Goal: Task Accomplishment & Management: Manage account settings

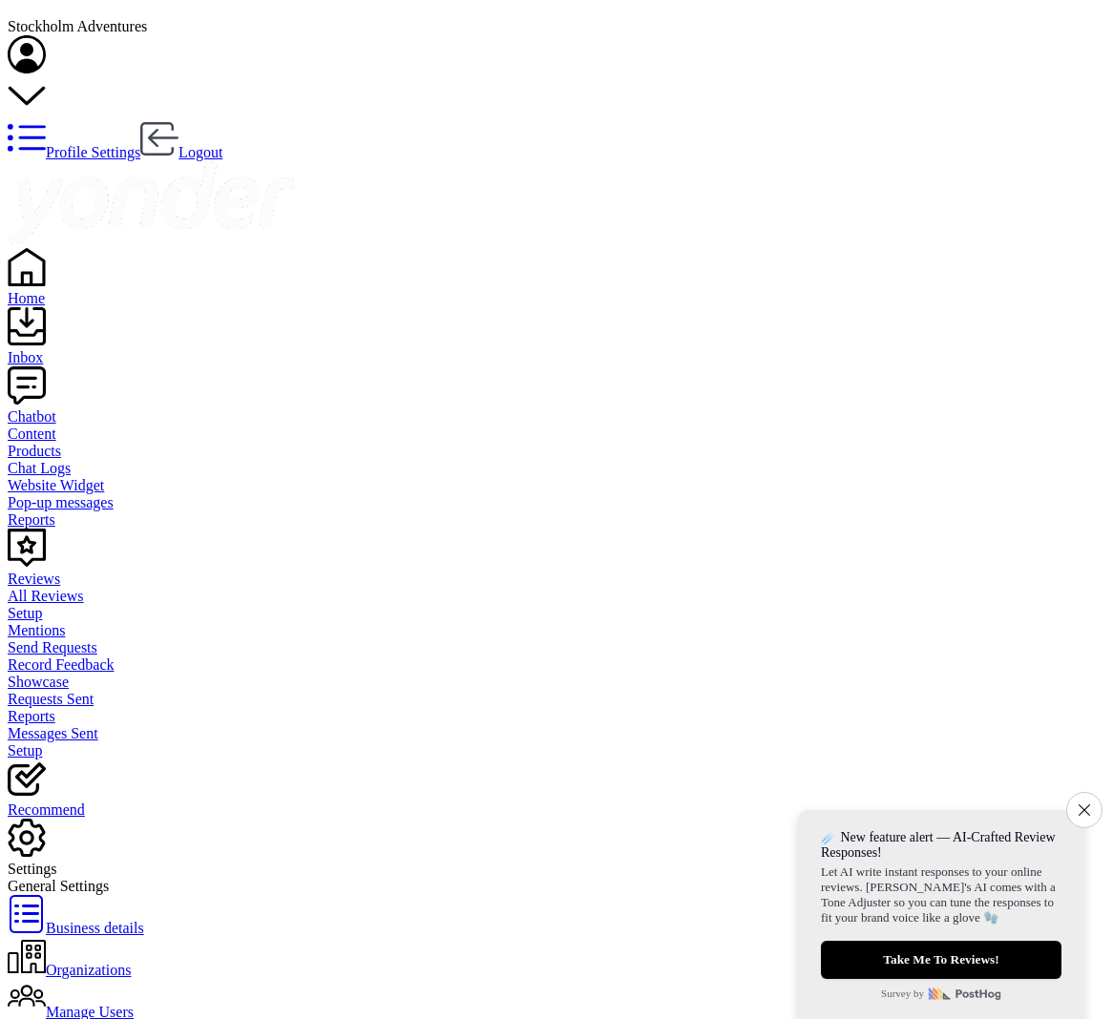
click at [49, 408] on div "Chatbot" at bounding box center [556, 416] width 1097 height 17
click at [56, 863] on div "Settings" at bounding box center [556, 871] width 1097 height 17
click at [1089, 792] on button "Close survey" at bounding box center [1084, 810] width 36 height 36
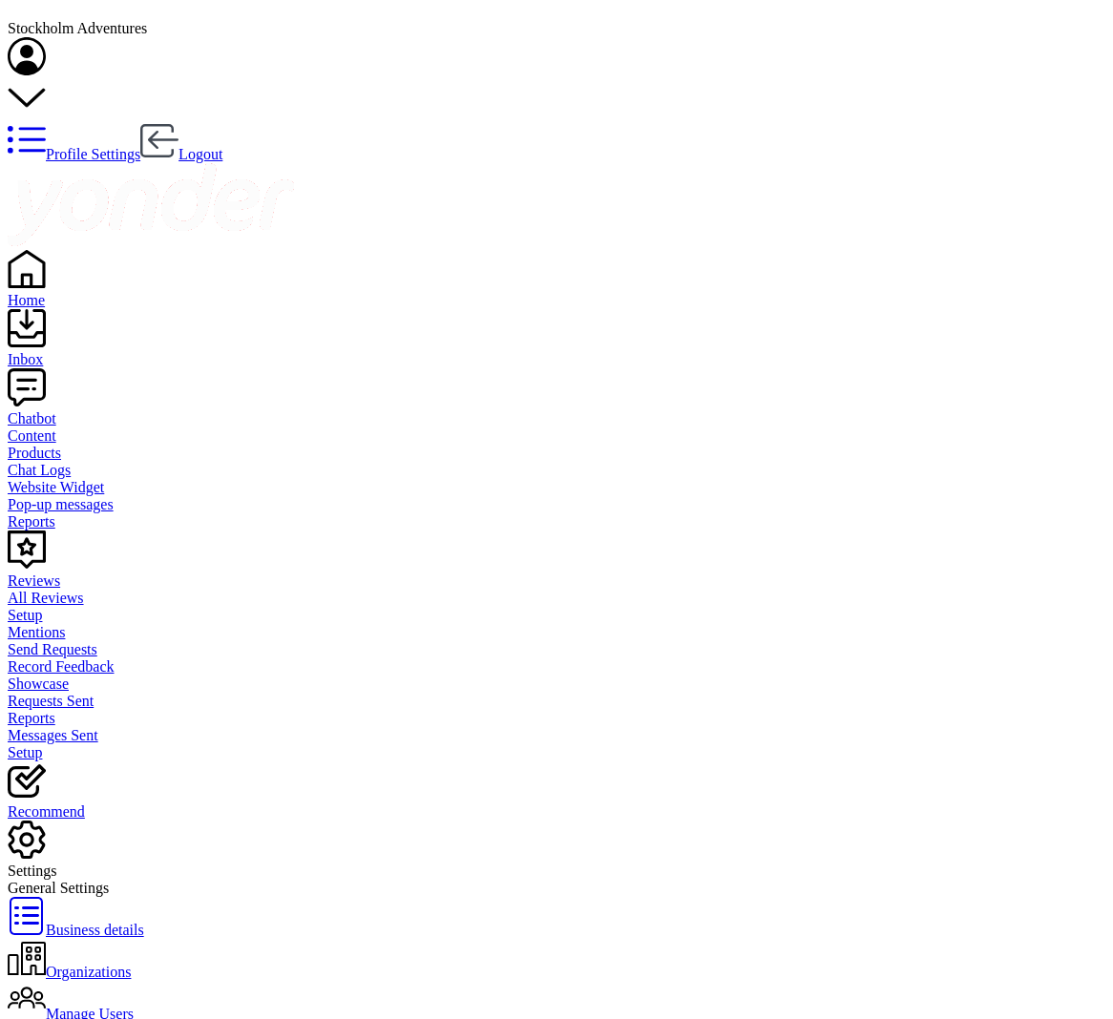
click at [98, 821] on div "Settings" at bounding box center [556, 850] width 1097 height 59
click at [70, 863] on div "Settings" at bounding box center [556, 871] width 1097 height 17
click at [1096, 37] on div "Profile Settings Logout" at bounding box center [556, 100] width 1097 height 126
click at [140, 146] on link "Profile Settings" at bounding box center [74, 154] width 133 height 16
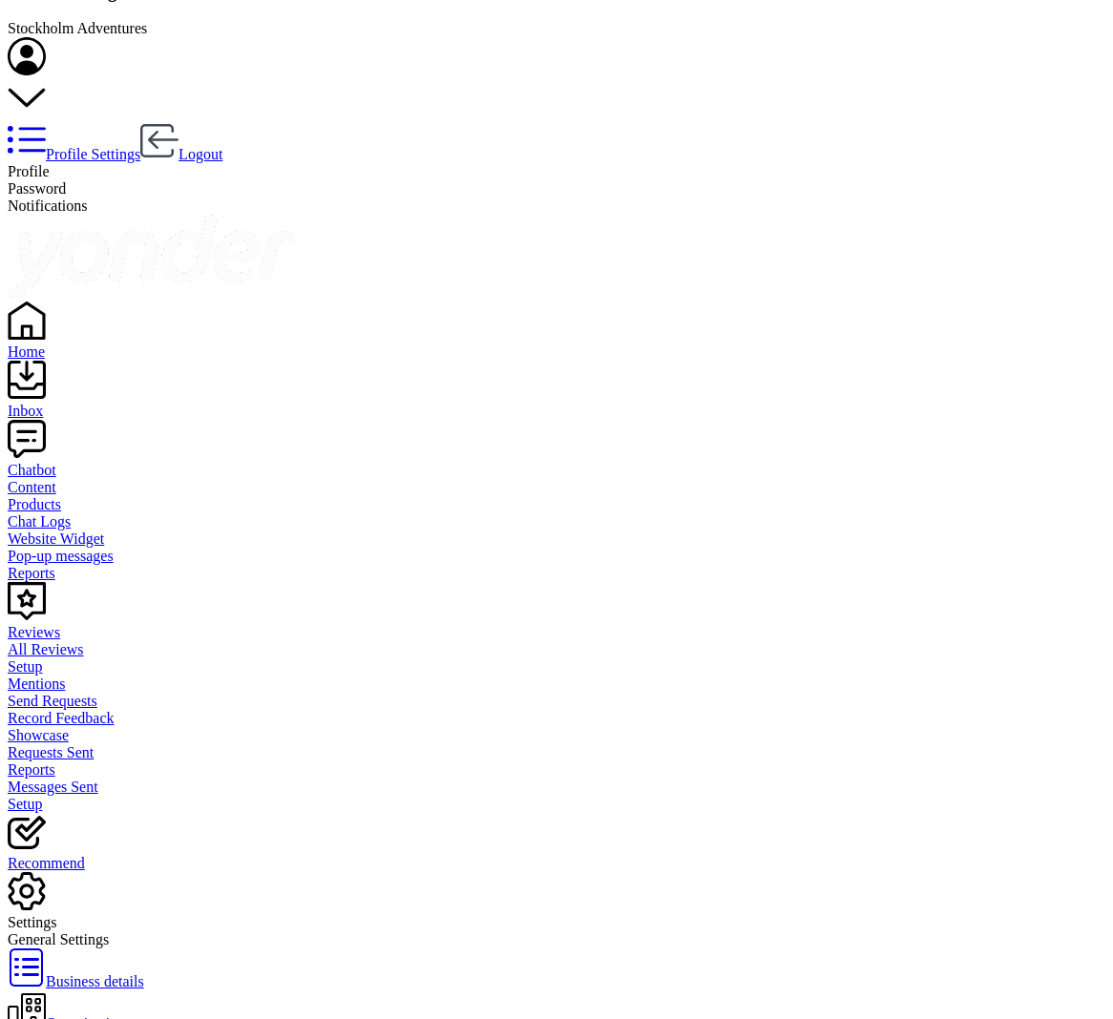
scroll to position [0, 0]
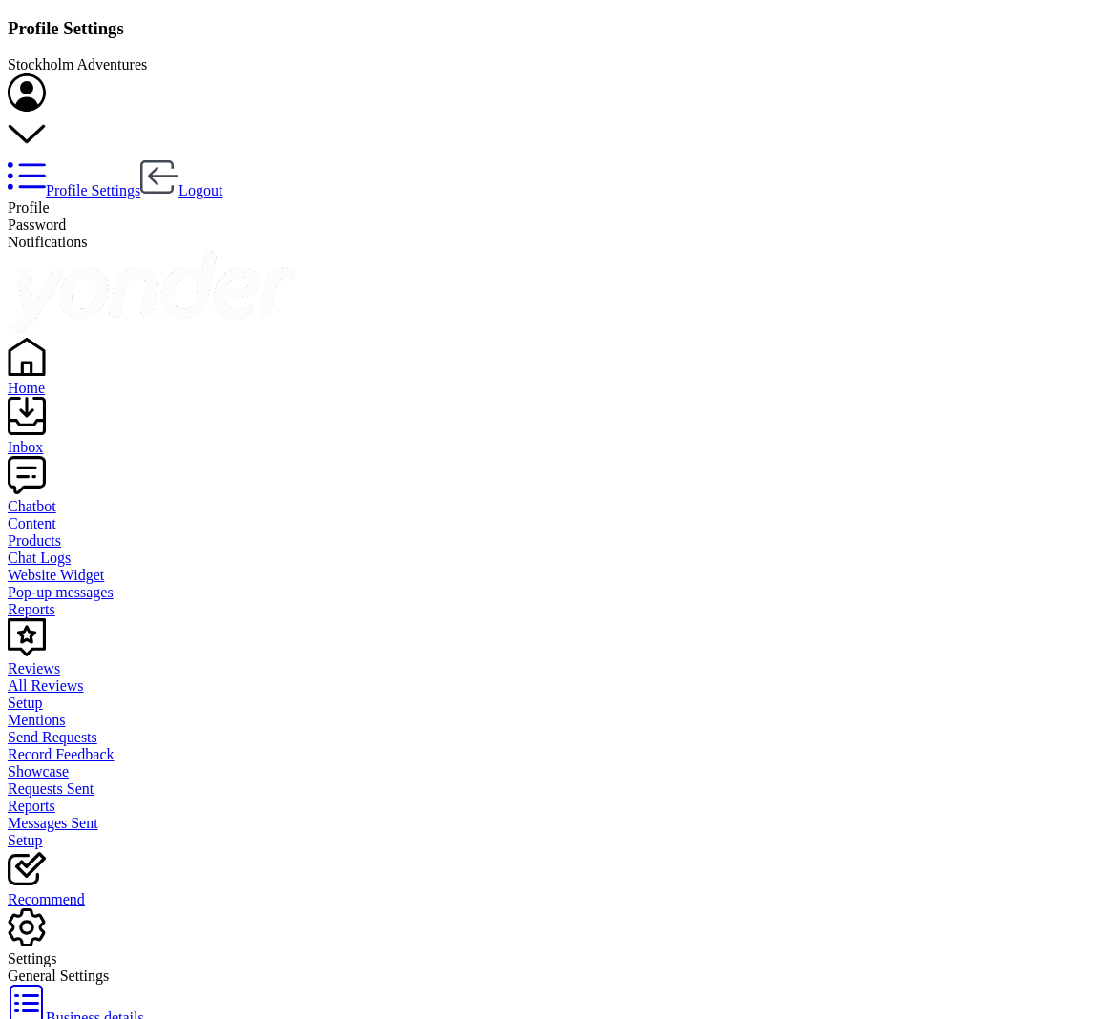
click at [66, 217] on span "Password" at bounding box center [37, 225] width 58 height 16
click at [88, 234] on span "Notifications" at bounding box center [48, 242] width 80 height 16
checkbox input "true"
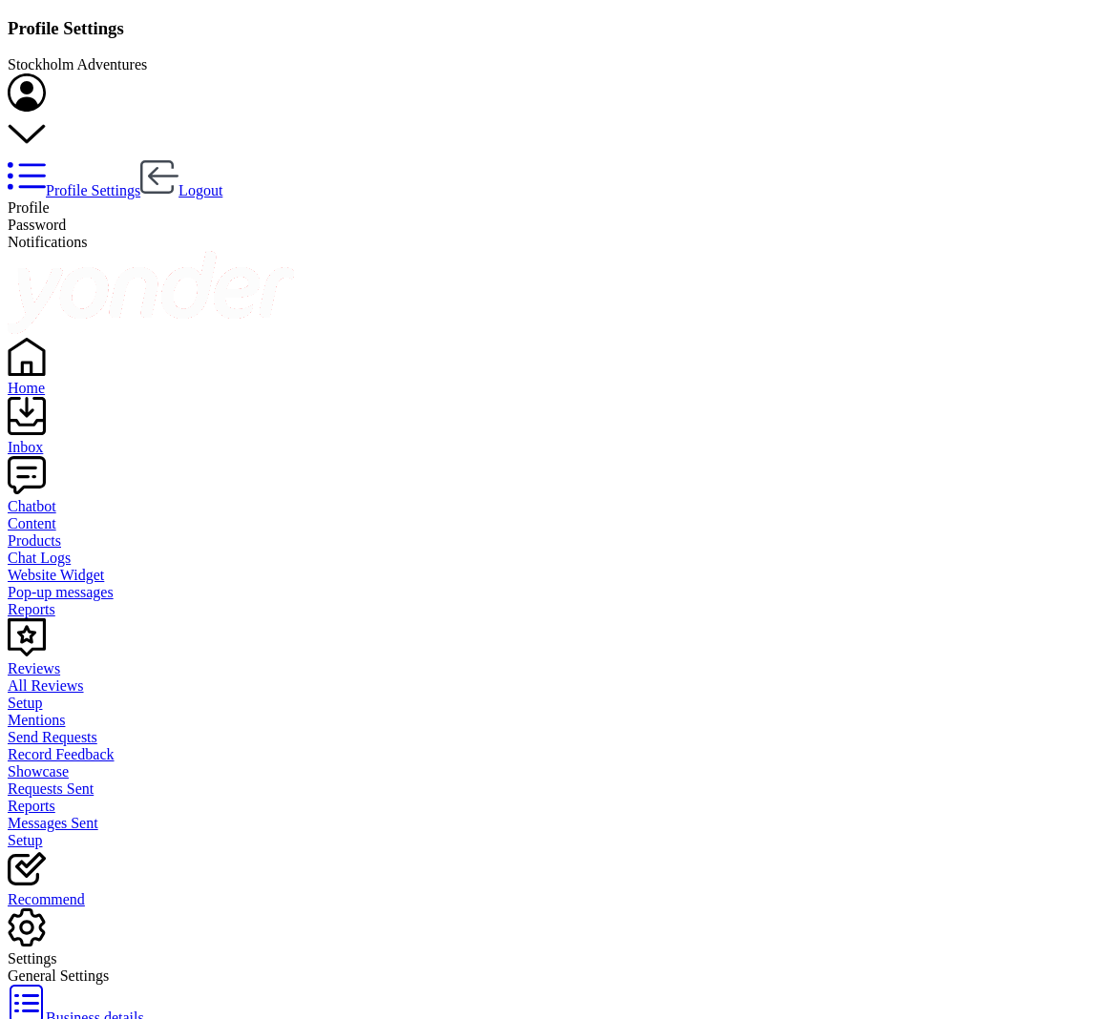
checkbox input "true"
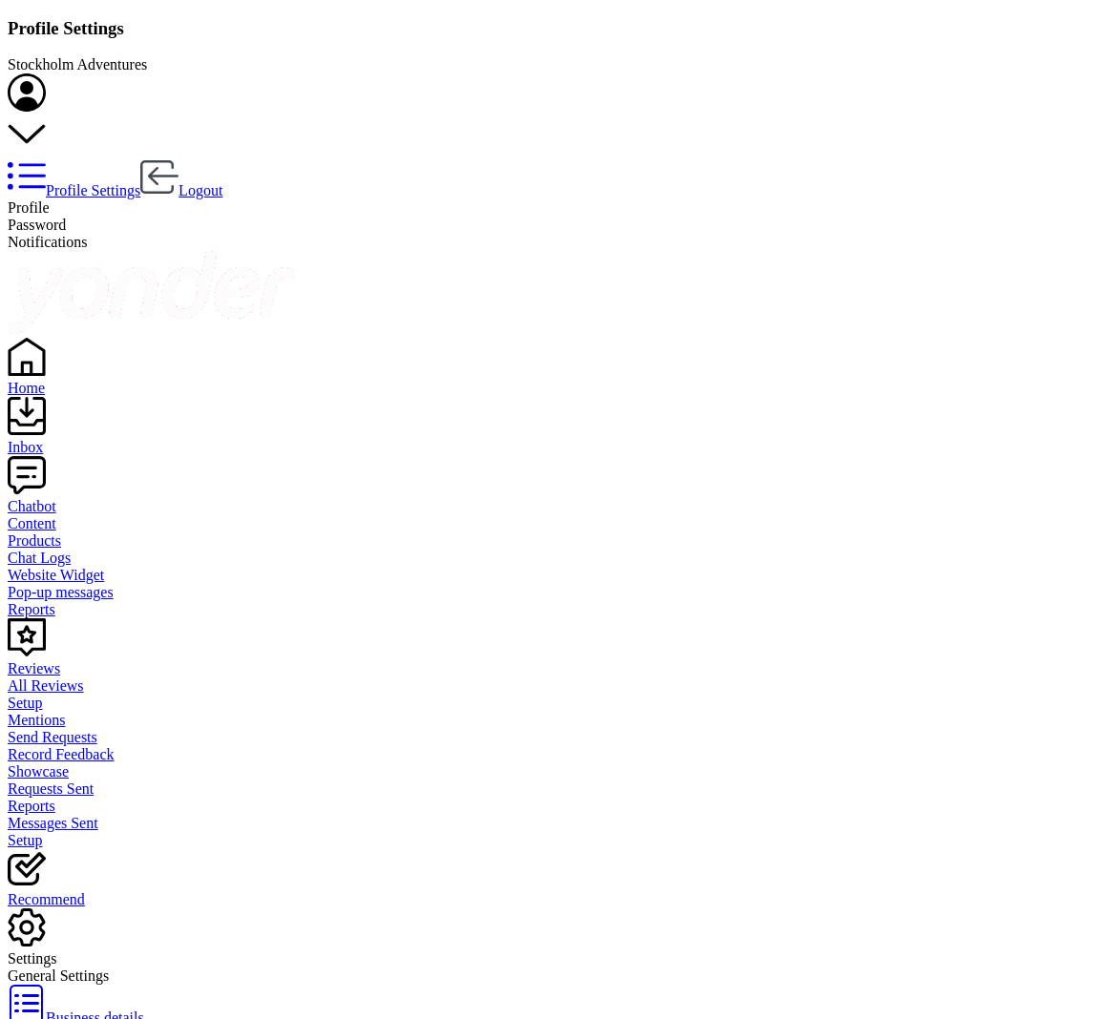
click at [921, 56] on div "Stockholm Adventures" at bounding box center [556, 64] width 1097 height 17
click at [95, 908] on div "Settings" at bounding box center [556, 937] width 1097 height 59
checkbox input "true"
click at [94, 891] on div "Recommend" at bounding box center [556, 899] width 1097 height 17
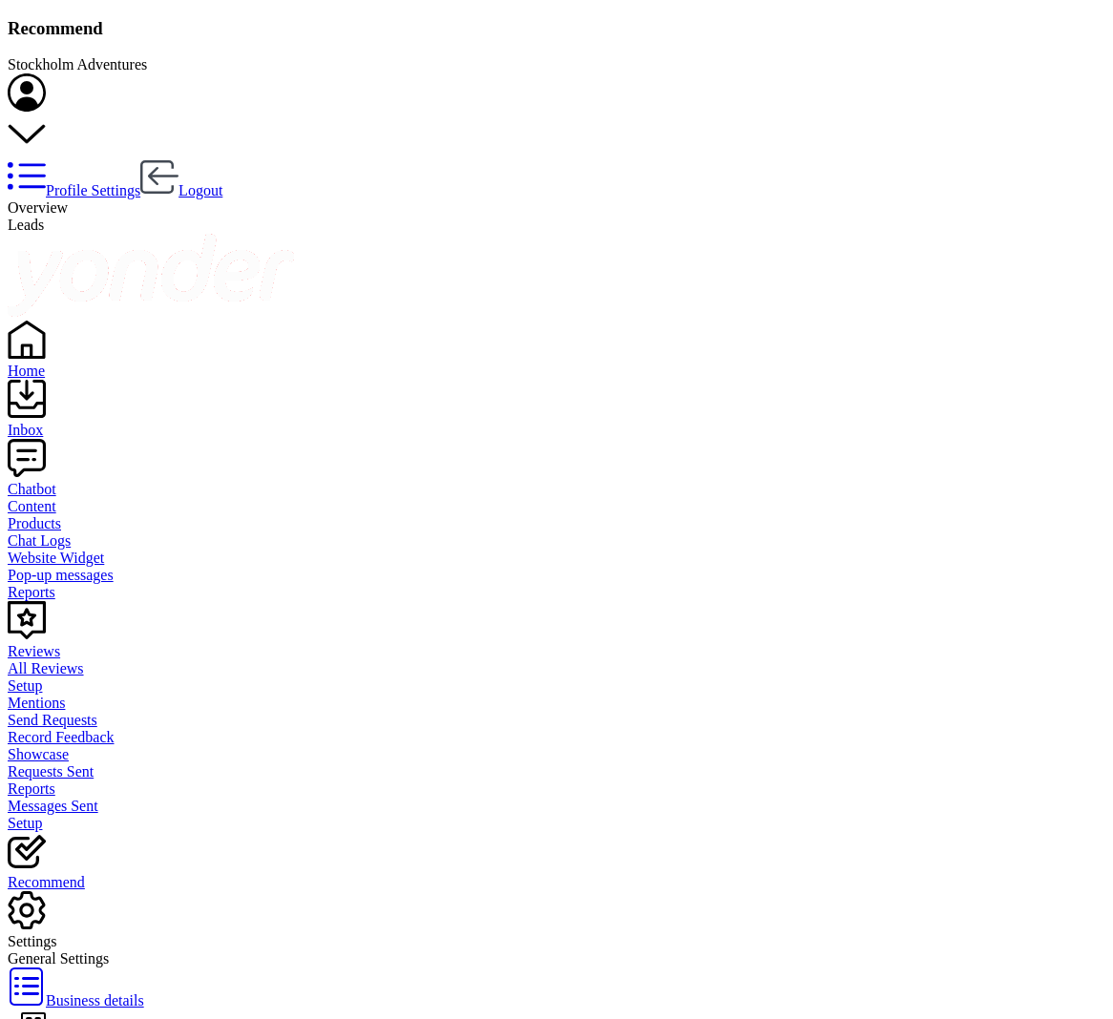
scroll to position [621, 876]
click at [84, 933] on div "Settings" at bounding box center [556, 941] width 1097 height 17
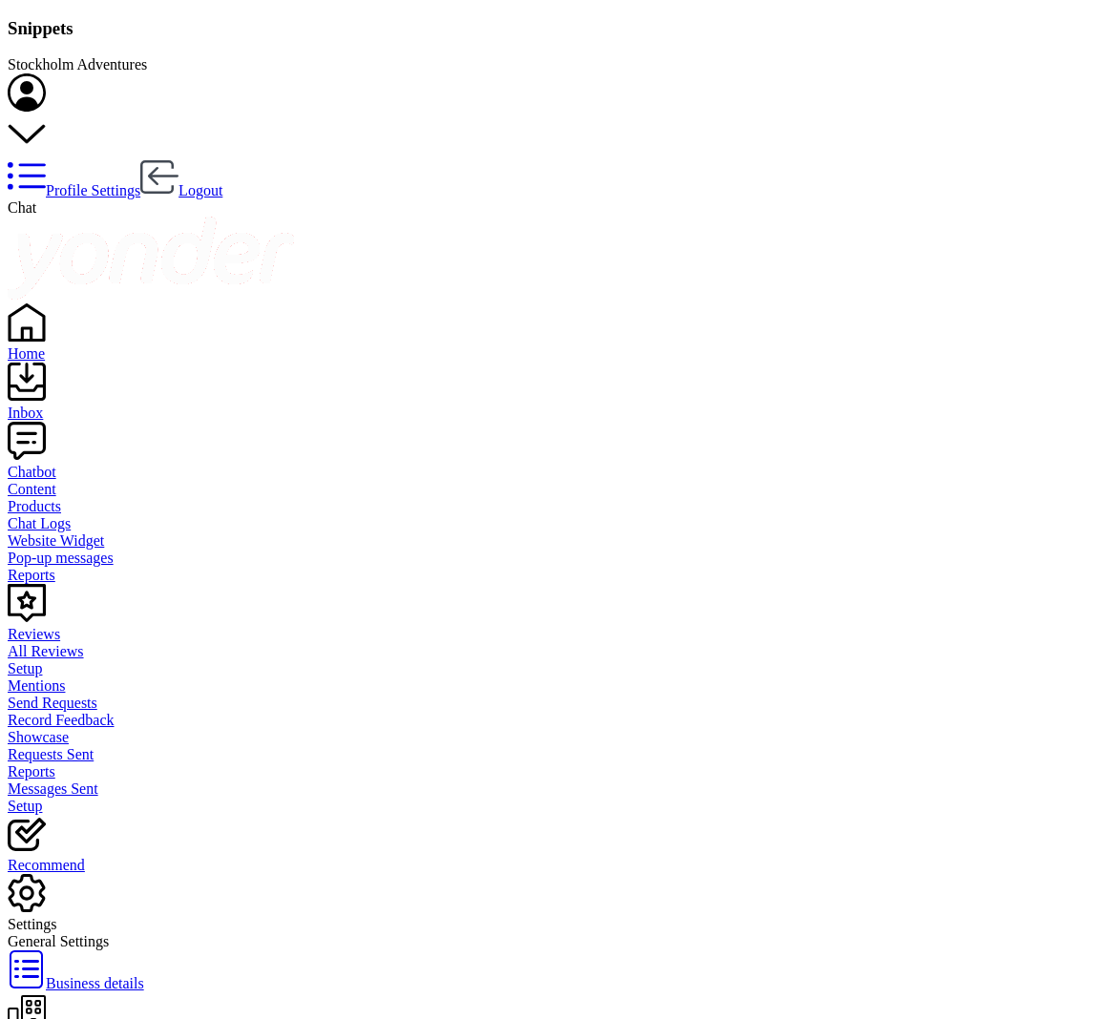
scroll to position [1, 1]
click at [50, 916] on div "Settings" at bounding box center [556, 924] width 1097 height 17
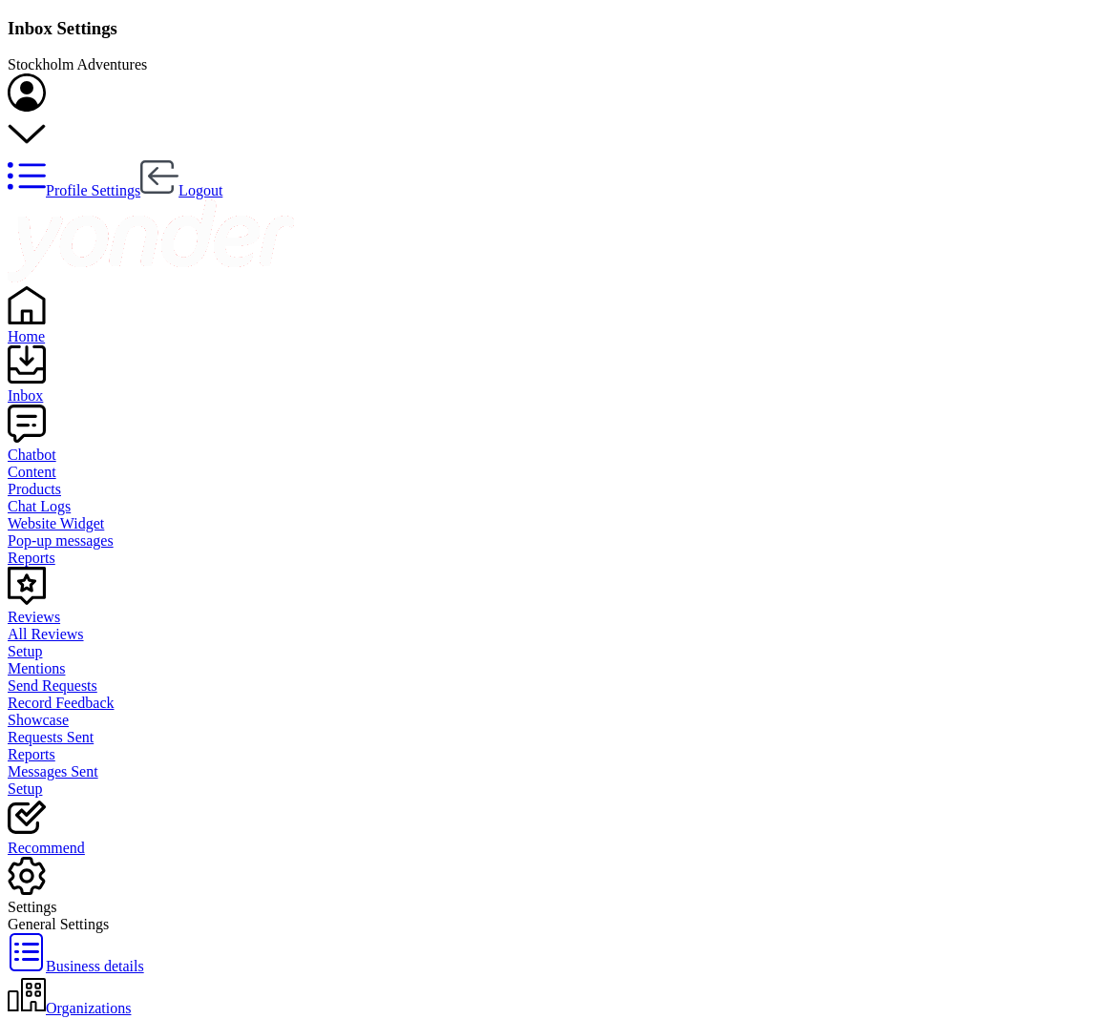
click at [94, 429] on link "Chatbot" at bounding box center [556, 446] width 1097 height 34
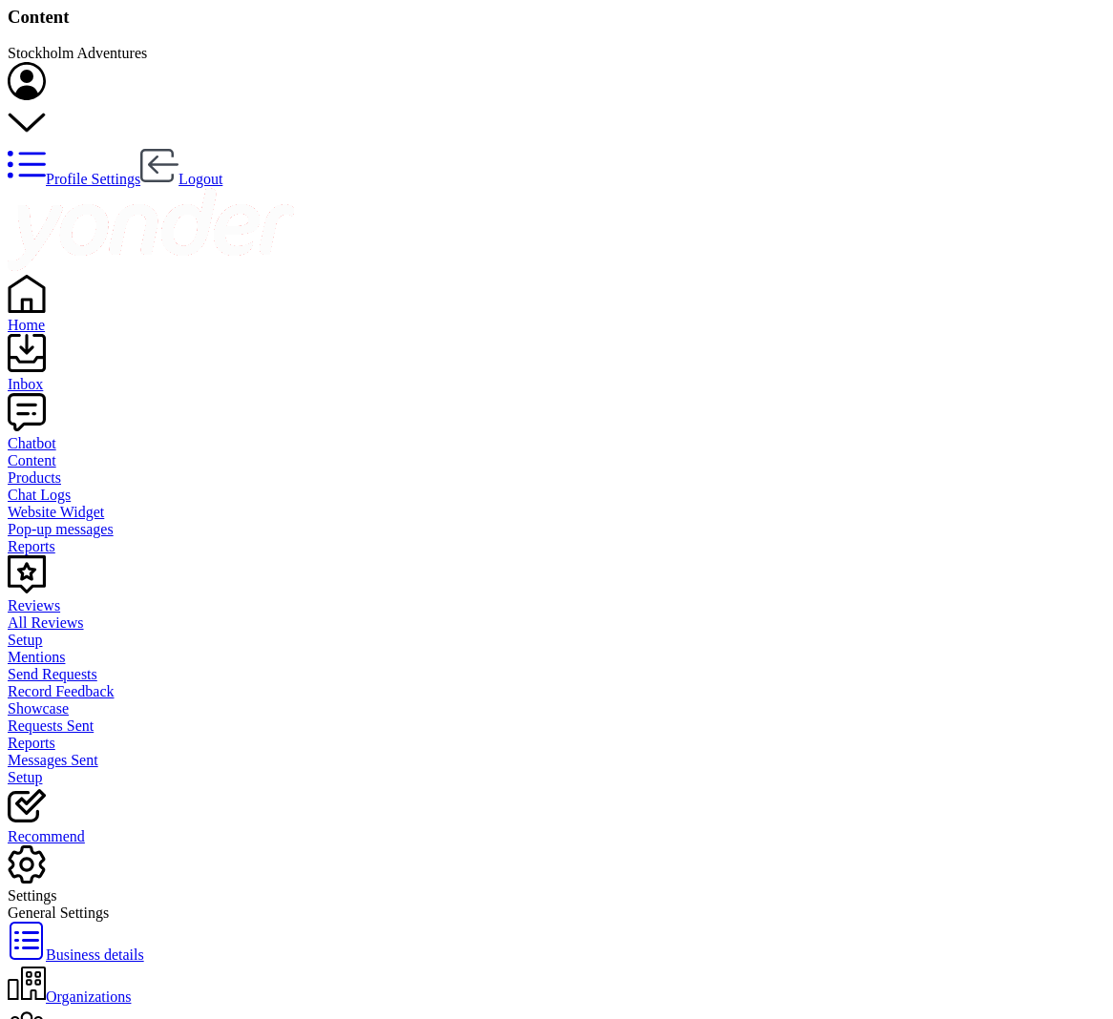
click at [122, 521] on div "Pop-up messages" at bounding box center [556, 529] width 1097 height 17
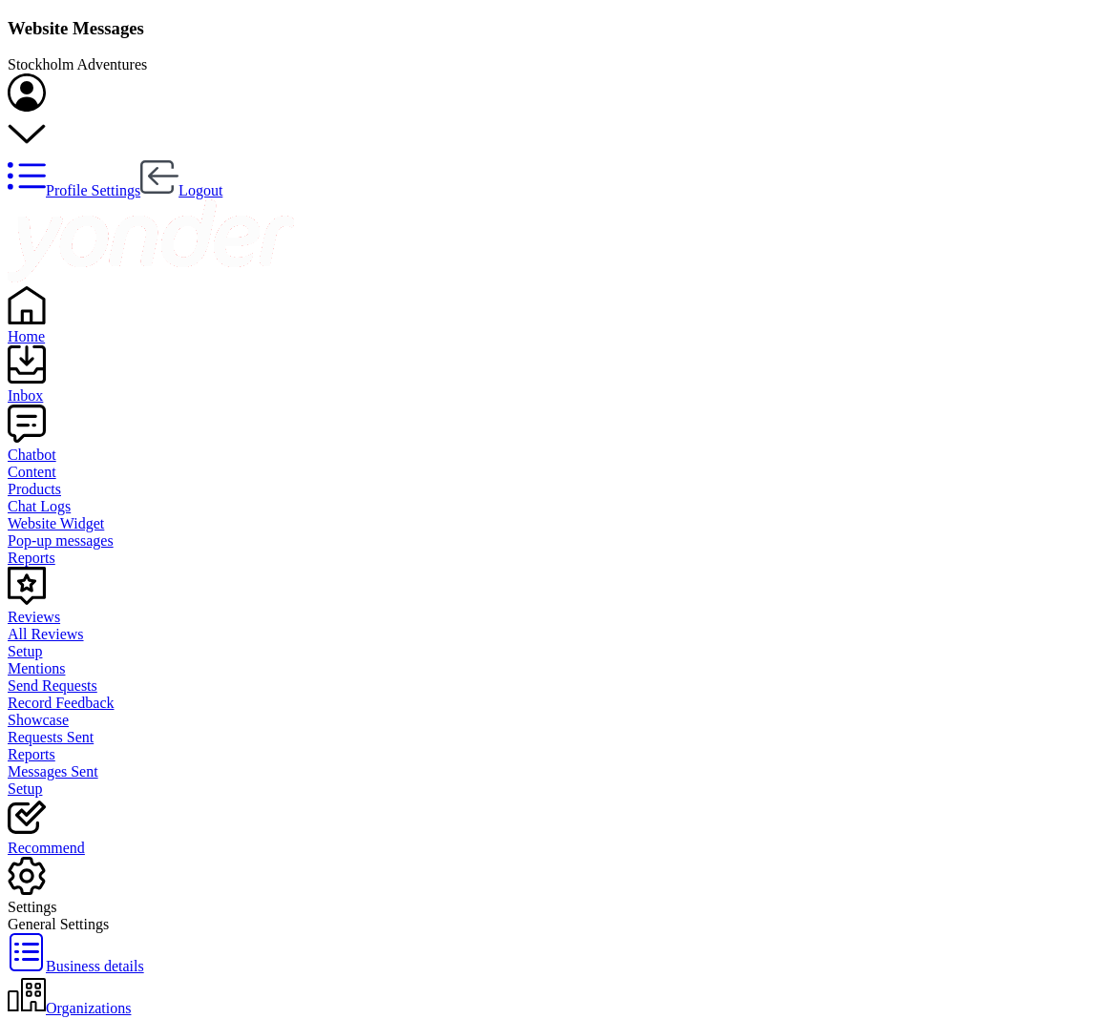
scroll to position [1, 0]
click at [90, 549] on div "Reports" at bounding box center [556, 557] width 1097 height 17
click at [98, 515] on div "Website Widget" at bounding box center [556, 523] width 1097 height 17
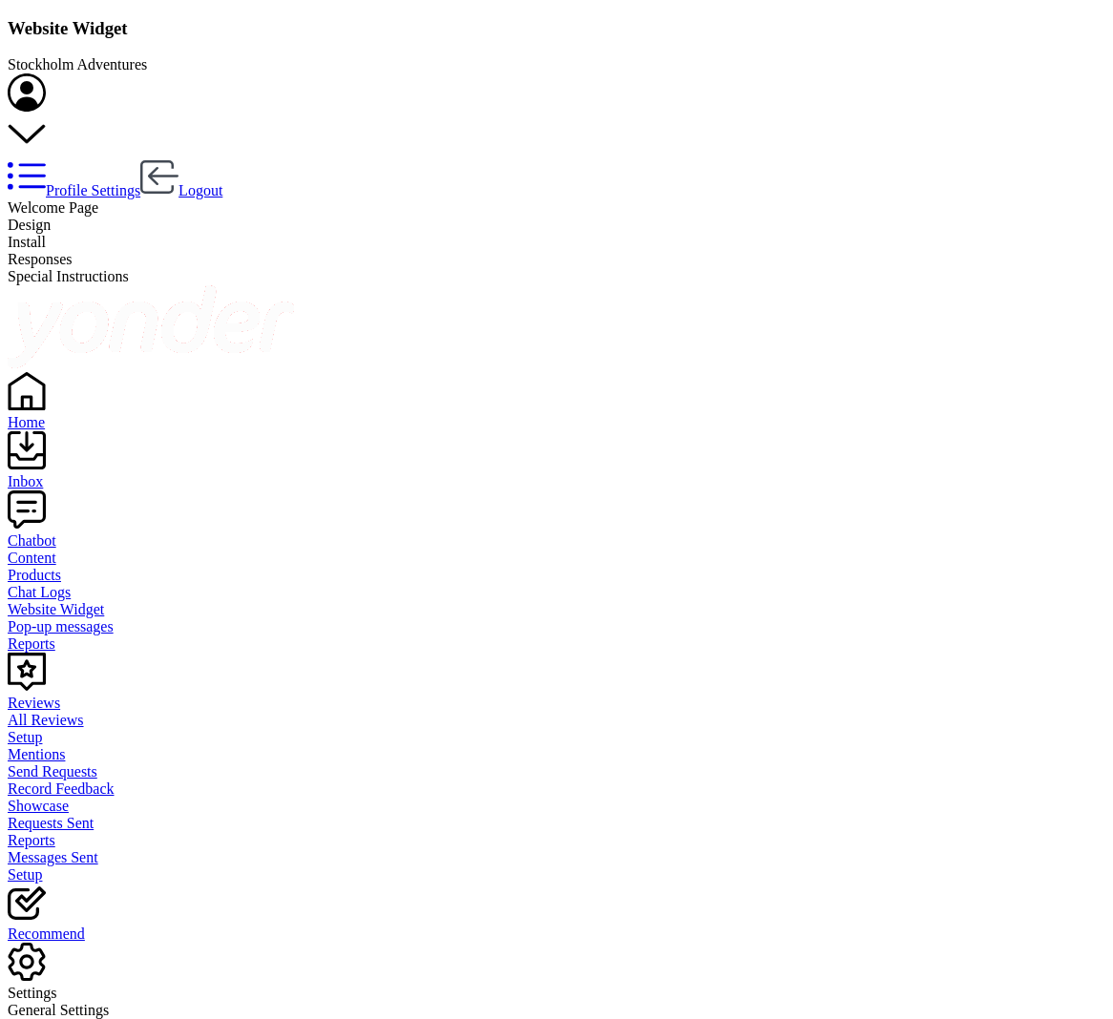
click at [374, 217] on div "Design" at bounding box center [556, 225] width 1097 height 17
drag, startPoint x: 227, startPoint y: 659, endPoint x: 304, endPoint y: 643, distance: 79.0
drag, startPoint x: 313, startPoint y: 661, endPoint x: 284, endPoint y: 661, distance: 28.6
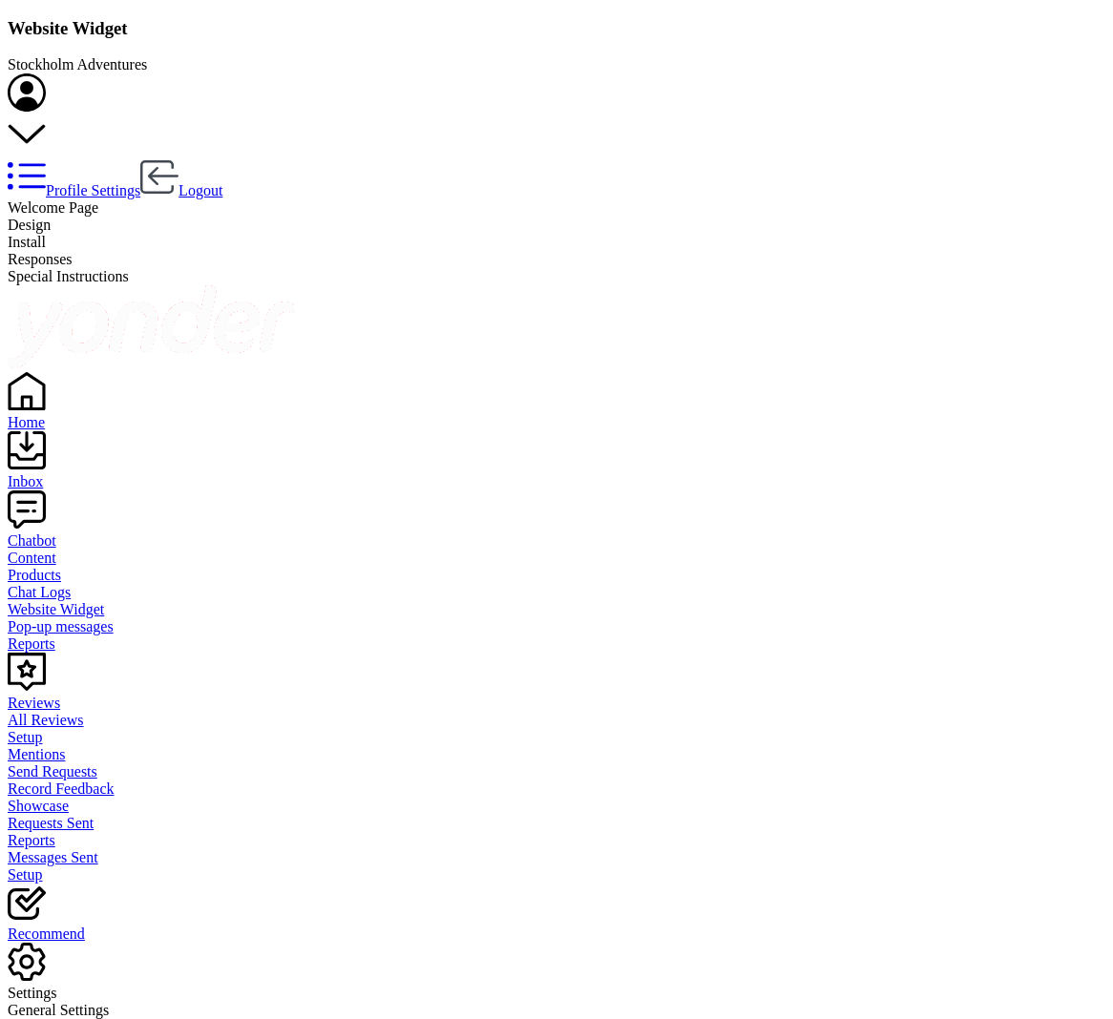
drag, startPoint x: 266, startPoint y: 660, endPoint x: 253, endPoint y: 660, distance: 13.4
drag, startPoint x: 361, startPoint y: 661, endPoint x: 219, endPoint y: 657, distance: 141.3
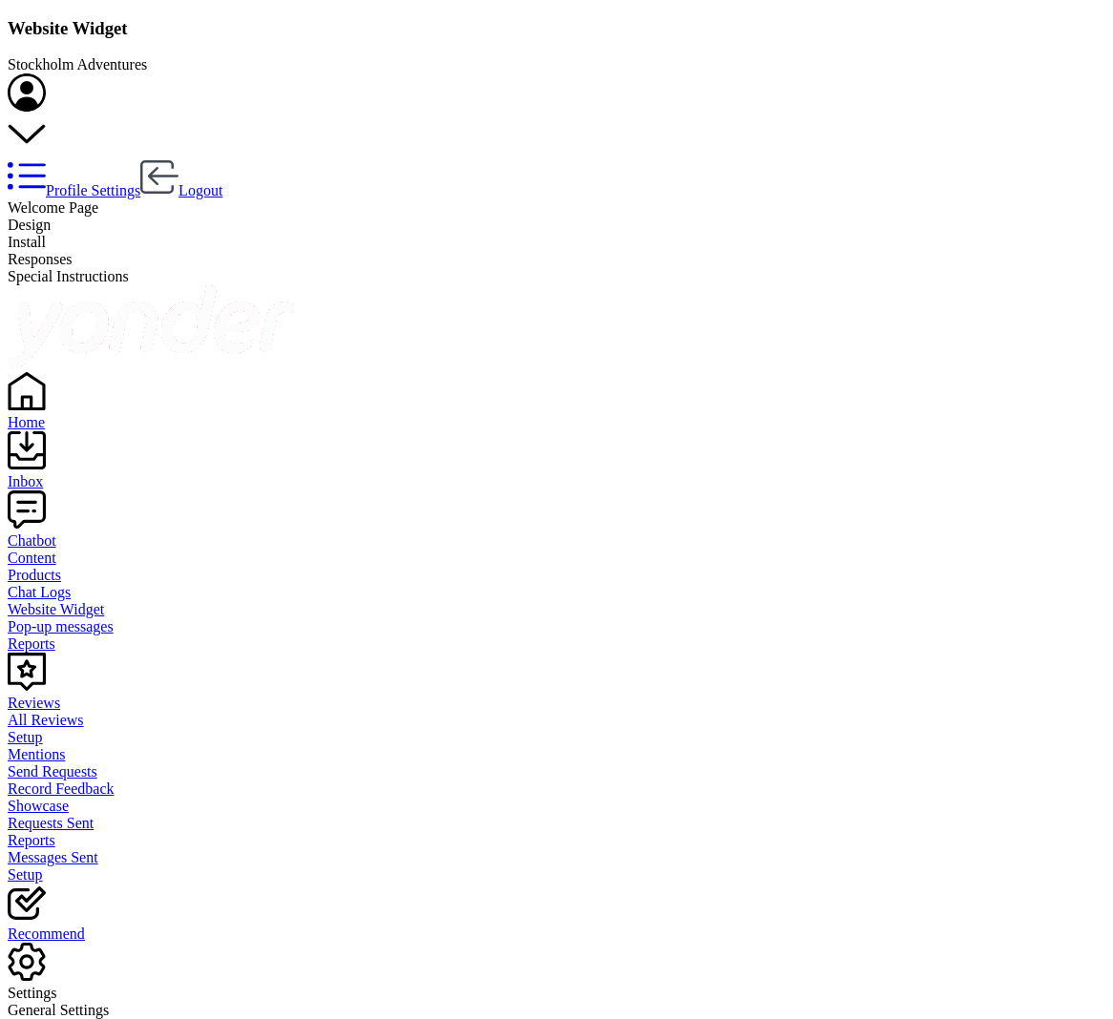
drag, startPoint x: 347, startPoint y: 662, endPoint x: 232, endPoint y: 655, distance: 115.7
drag, startPoint x: 290, startPoint y: 664, endPoint x: 335, endPoint y: 660, distance: 45.0
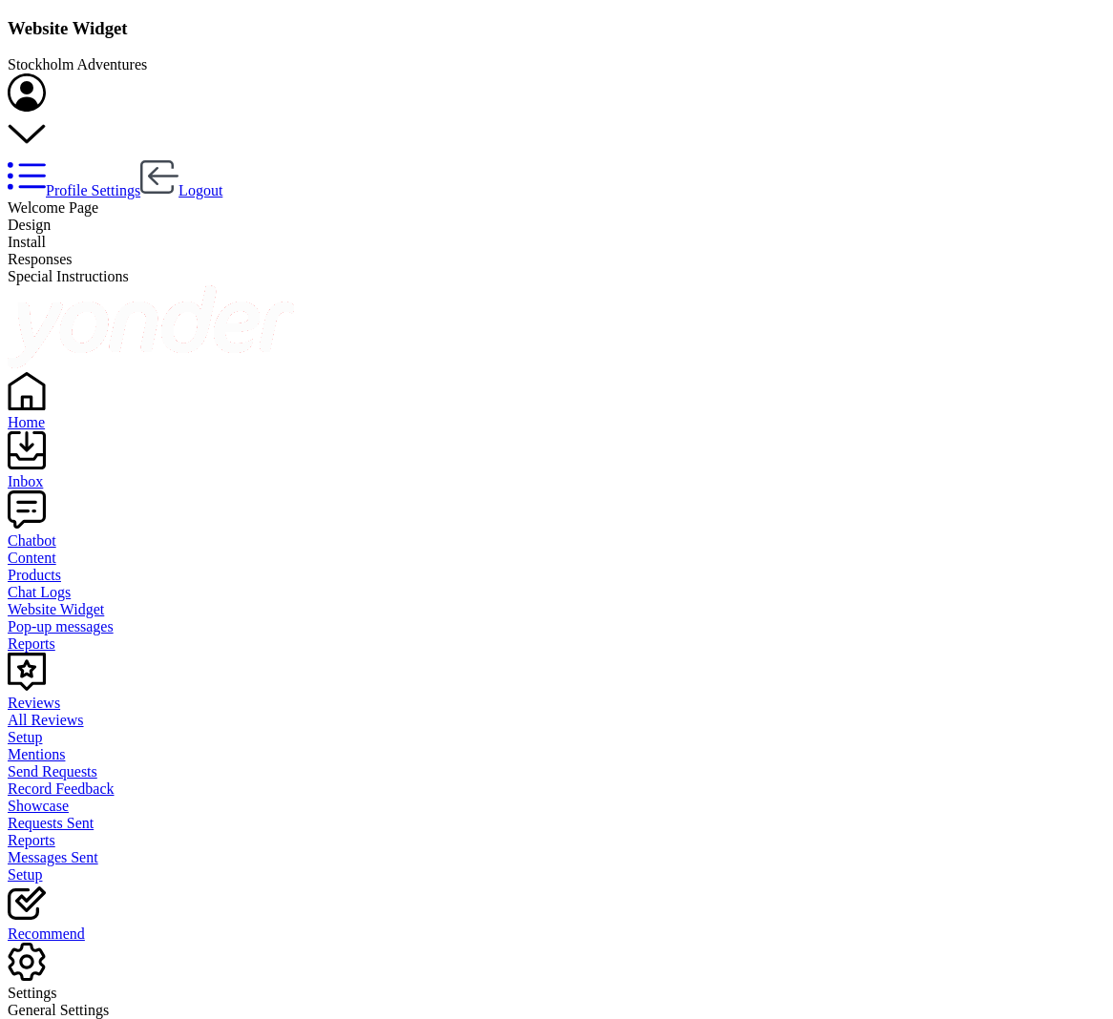
drag, startPoint x: 288, startPoint y: 662, endPoint x: 225, endPoint y: 659, distance: 63.0
drag, startPoint x: 229, startPoint y: 661, endPoint x: 261, endPoint y: 653, distance: 32.6
type input "Chatbot help needed!"
